Goal: Information Seeking & Learning: Learn about a topic

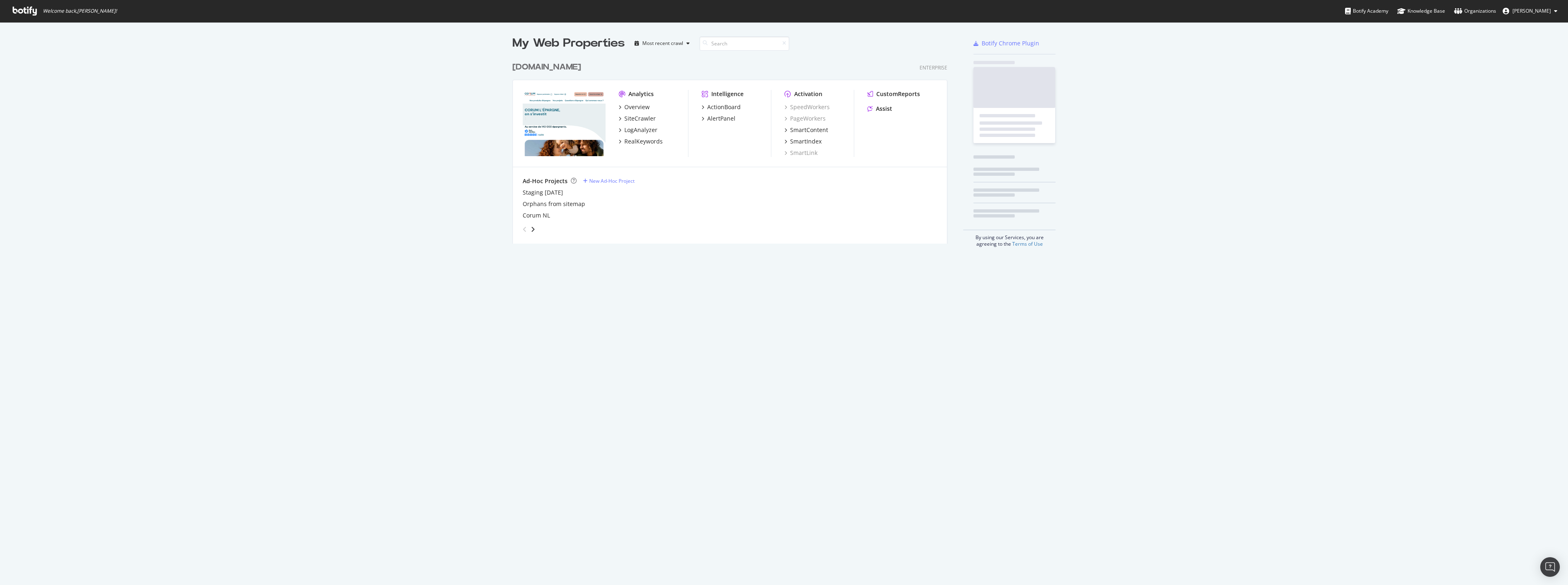
scroll to position [579, 1556]
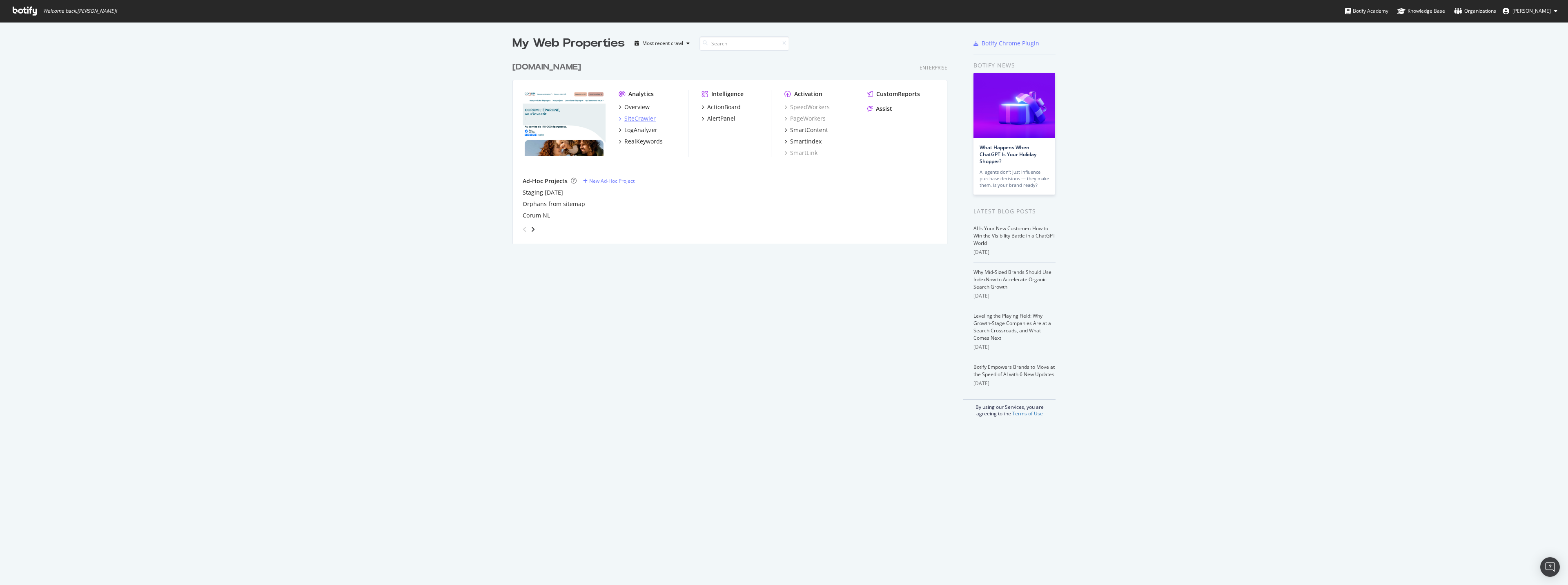
click at [638, 116] on div "SiteCrawler" at bounding box center [640, 118] width 32 height 9
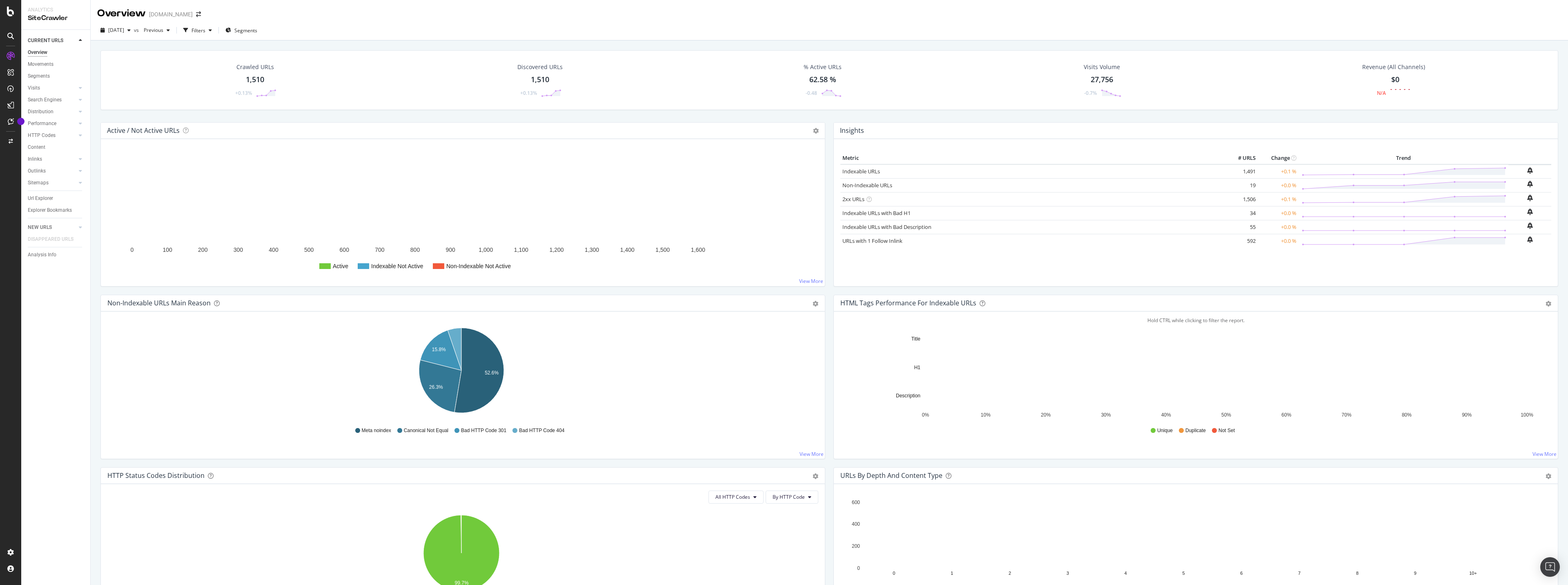
scroll to position [600, 0]
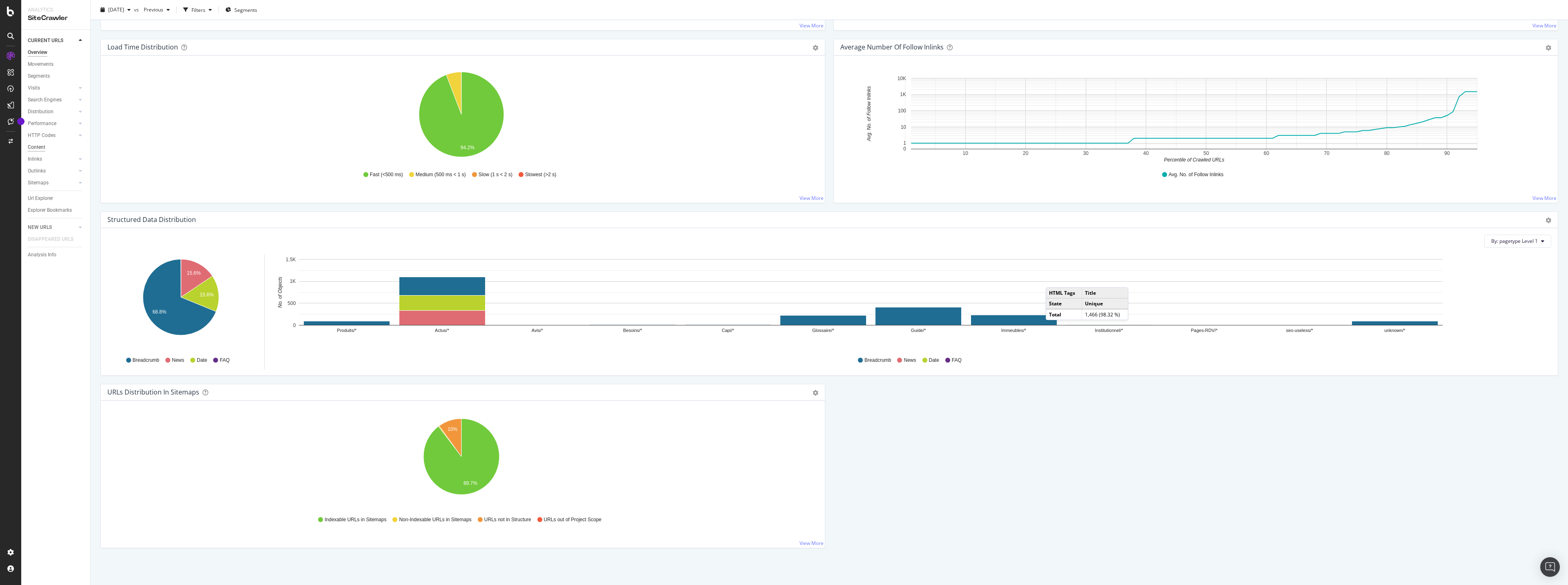
click at [41, 144] on div "Content" at bounding box center [36, 147] width 18 height 9
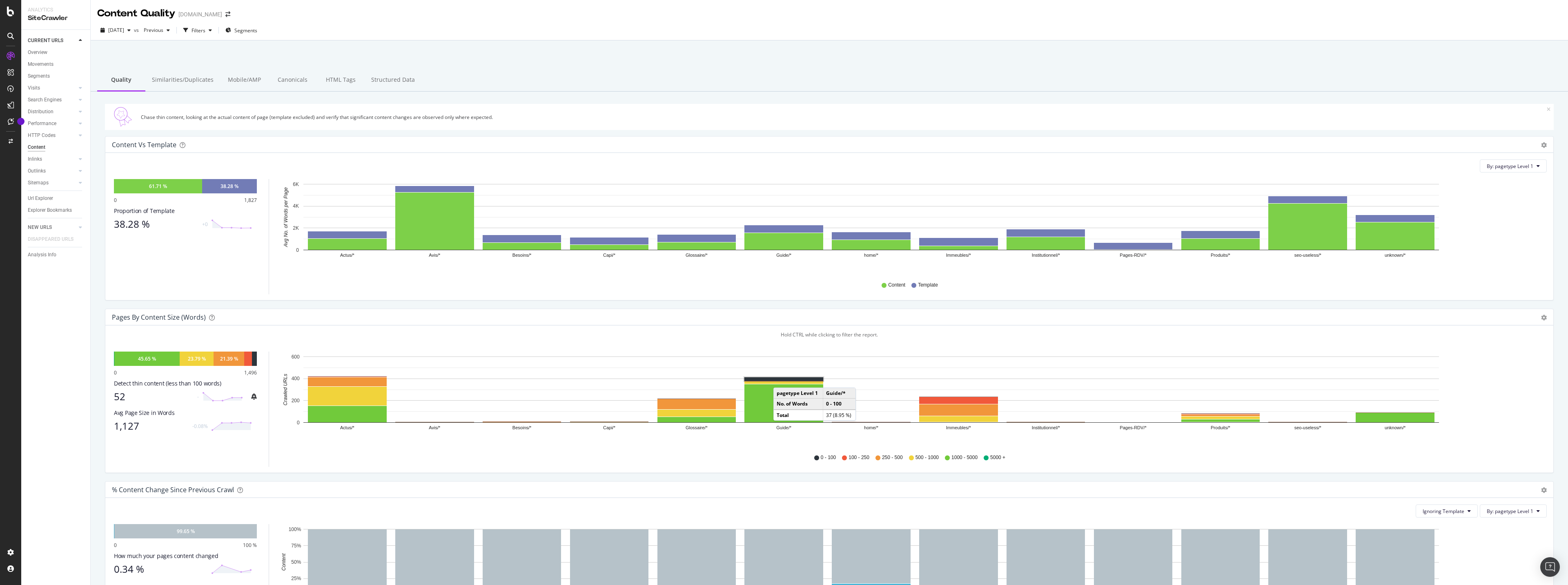
click at [782, 379] on rect "A chart." at bounding box center [784, 378] width 79 height 4
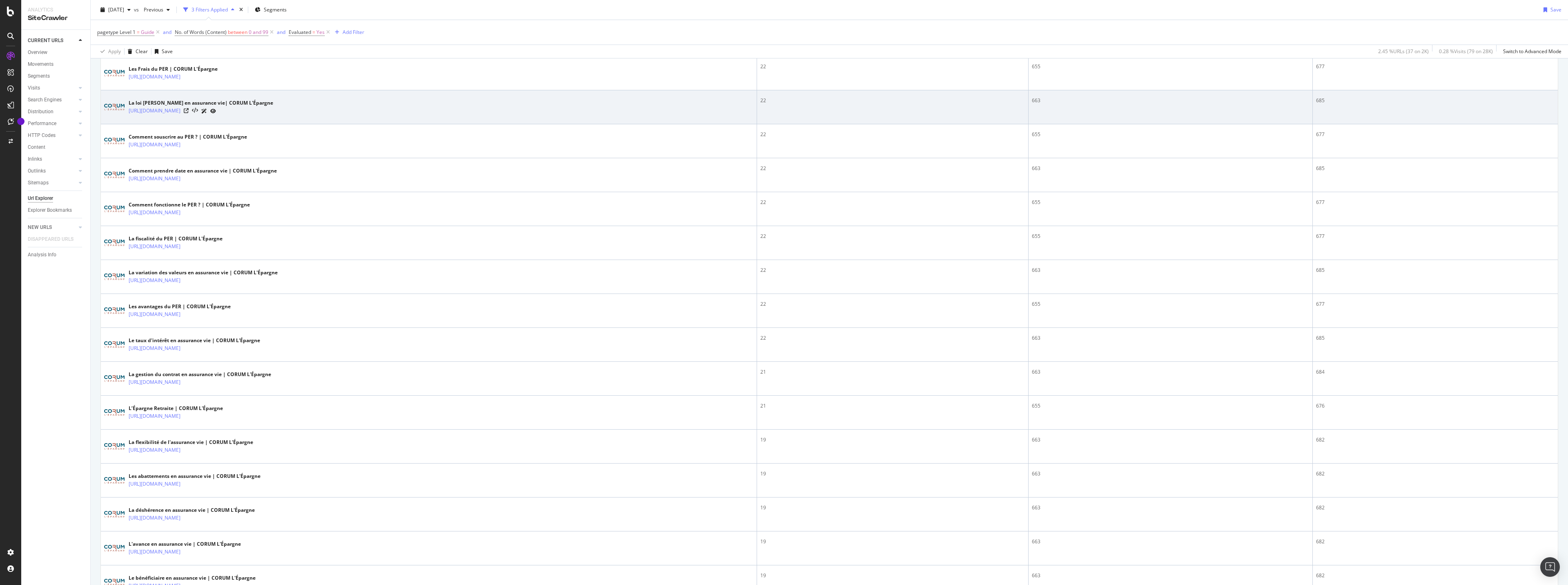
scroll to position [986, 0]
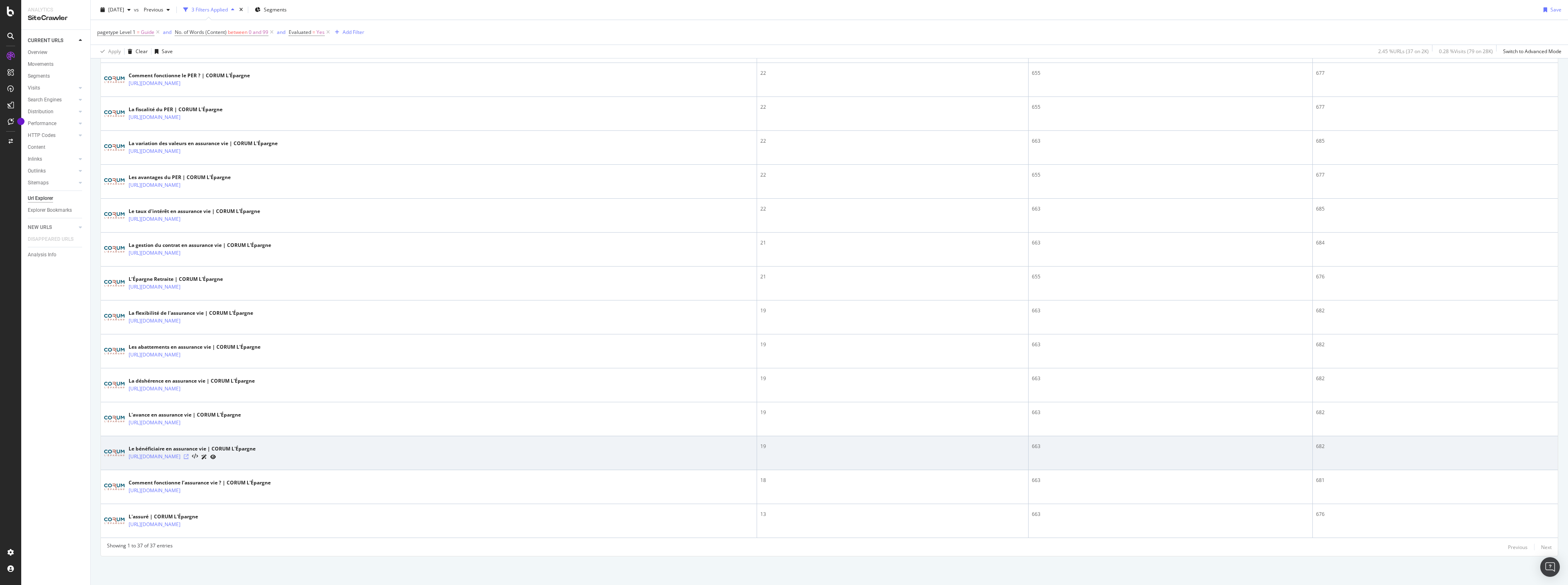
click at [189, 457] on icon at bounding box center [186, 457] width 5 height 5
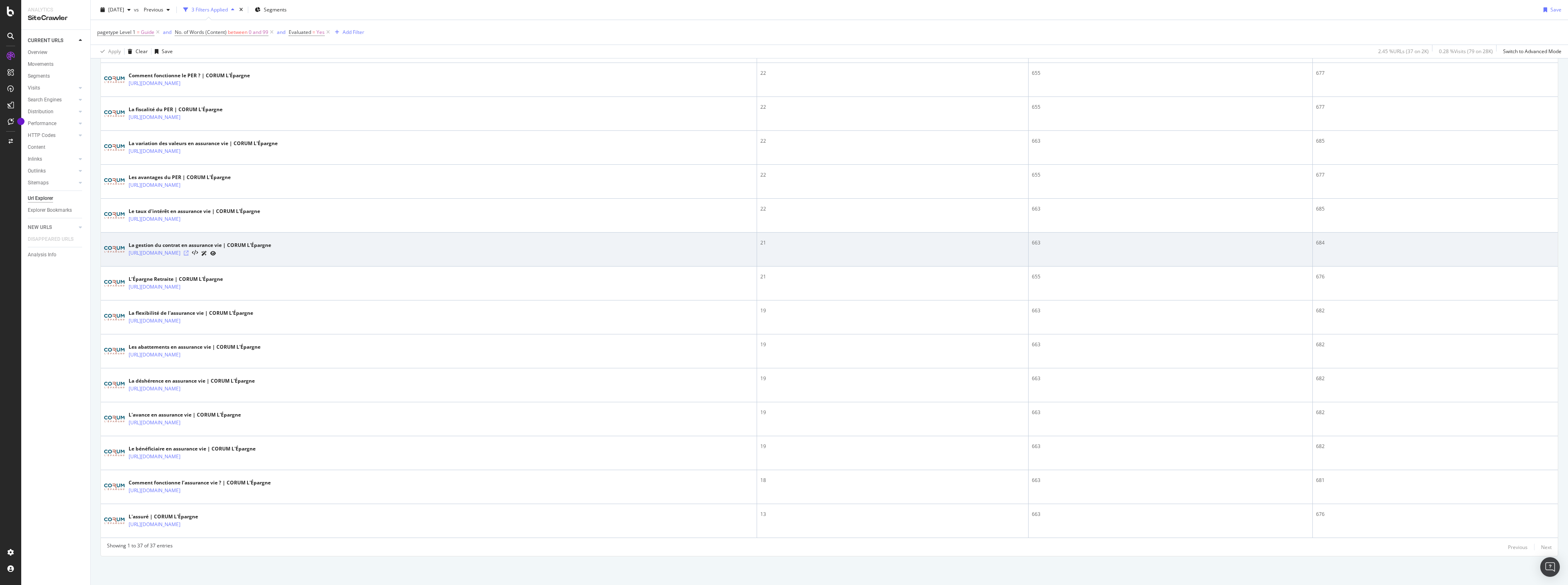
click at [189, 255] on icon at bounding box center [186, 253] width 5 height 5
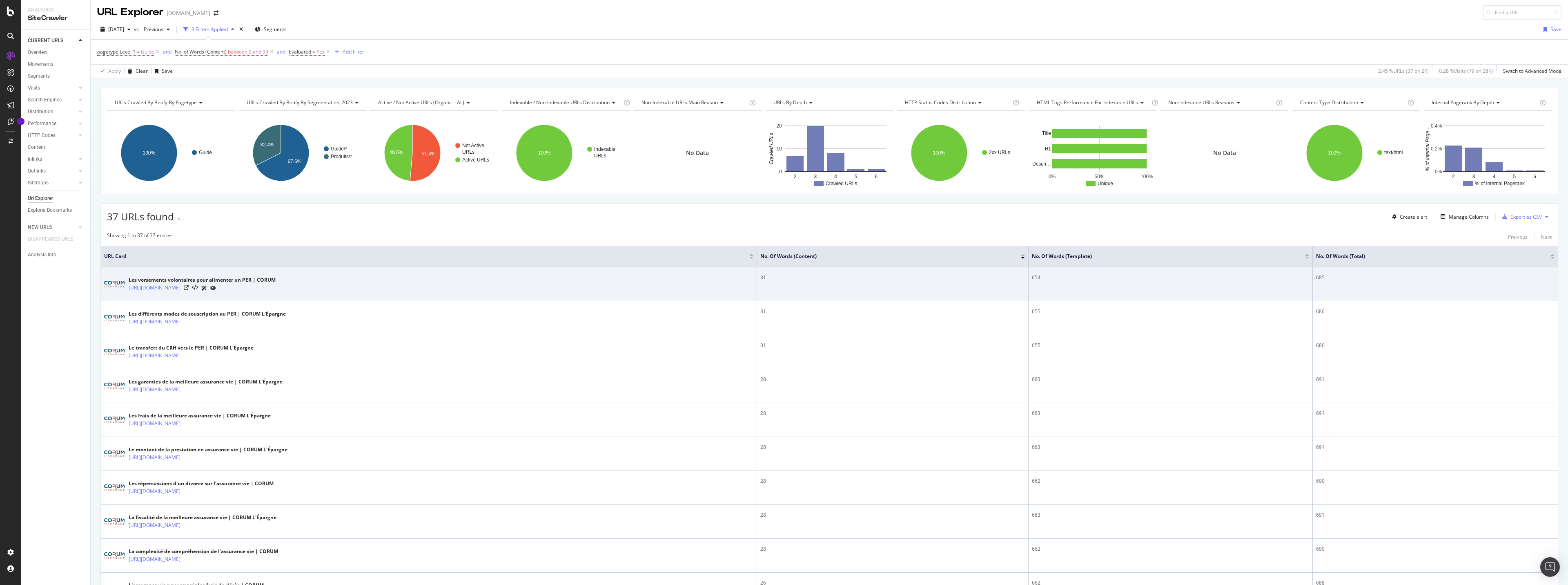
scroll to position [0, 0]
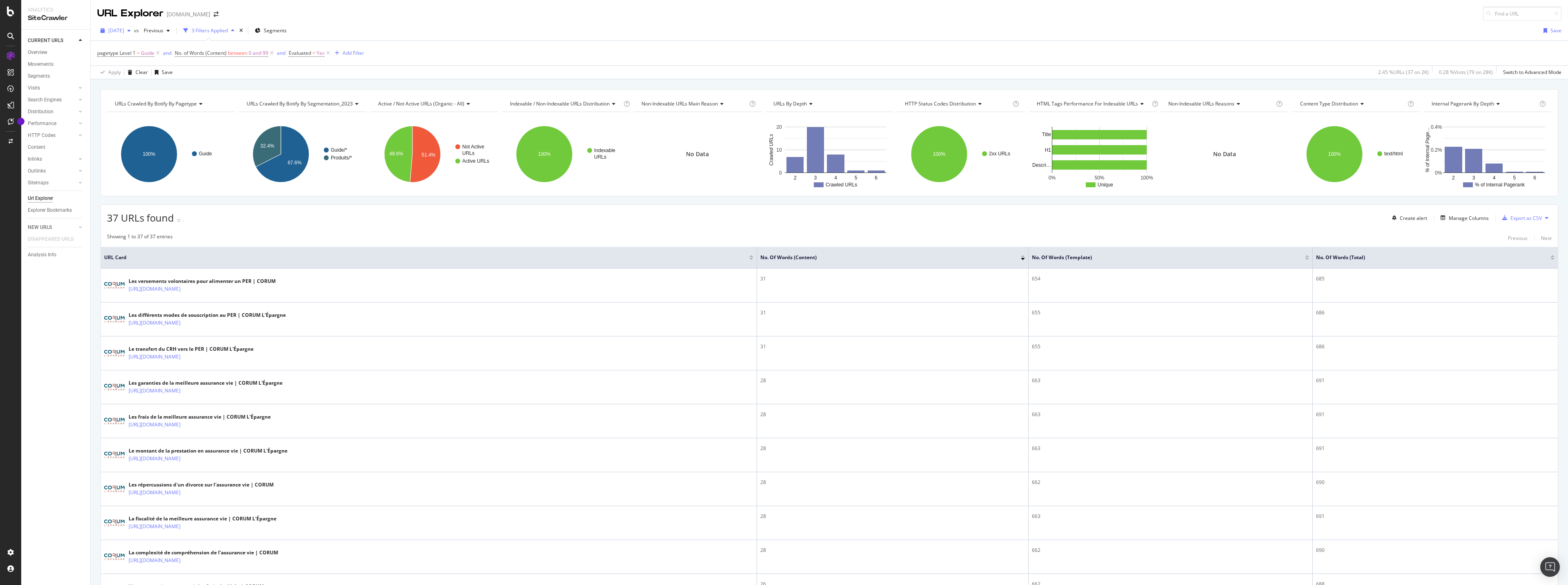
click at [134, 34] on div "[DATE]" at bounding box center [116, 31] width 37 height 12
